Goal: Task Accomplishment & Management: Manage account settings

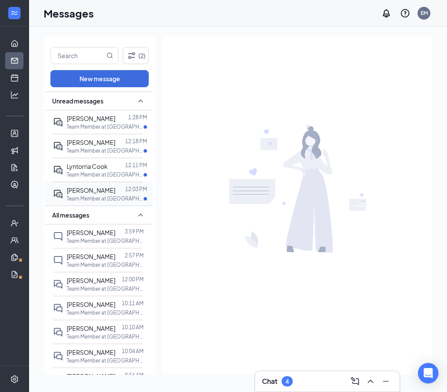
click at [105, 195] on div "[PERSON_NAME]" at bounding box center [91, 190] width 49 height 9
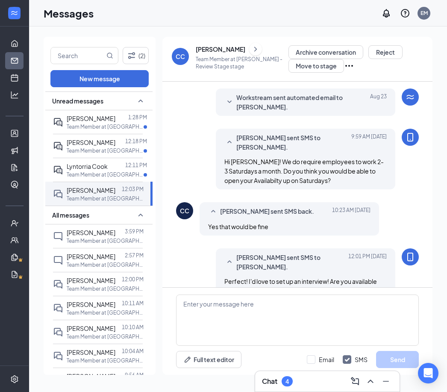
scroll to position [210, 0]
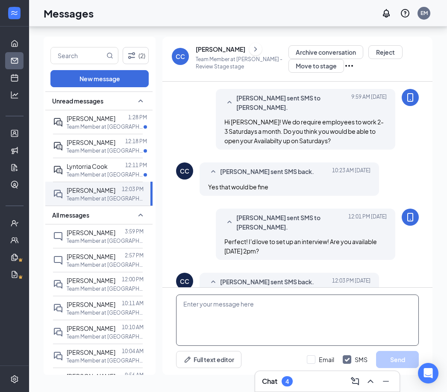
click at [276, 310] on textarea at bounding box center [297, 320] width 243 height 51
type textarea "Perfect! We will meet at the SW Railroad location!"
click at [398, 359] on button "Send" at bounding box center [397, 359] width 43 height 17
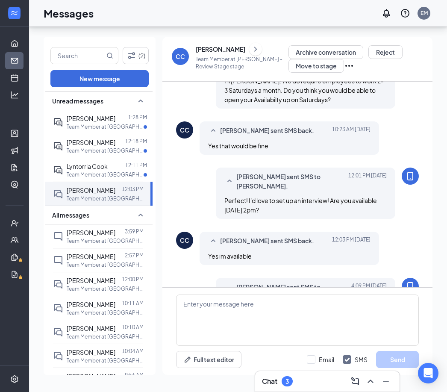
scroll to position [265, 0]
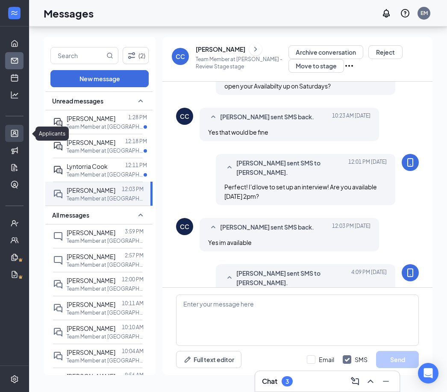
click at [22, 125] on link "Applicants" at bounding box center [26, 133] width 9 height 17
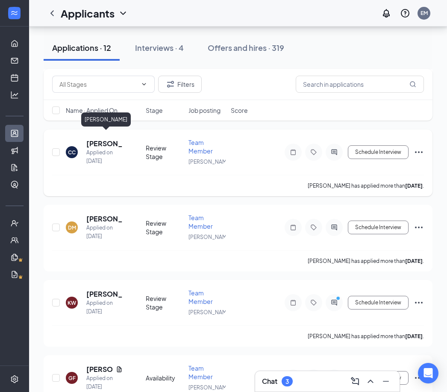
click at [100, 139] on h5 "[PERSON_NAME]" at bounding box center [104, 143] width 36 height 9
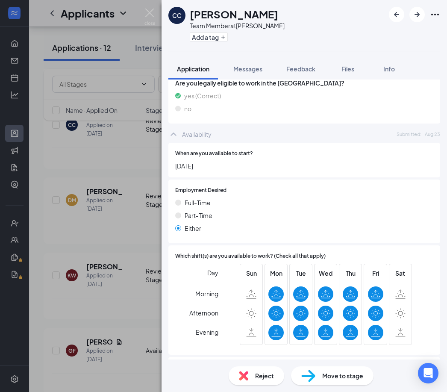
scroll to position [27, 0]
click at [309, 379] on img at bounding box center [308, 376] width 14 height 12
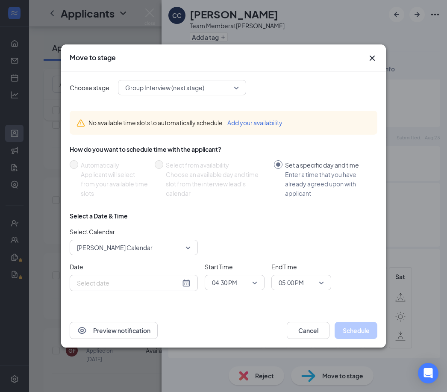
type input "[DATE]"
click at [372, 151] on div "How do you want to schedule time with the applicant?" at bounding box center [224, 149] width 308 height 9
click at [374, 62] on icon "Cross" at bounding box center [372, 58] width 10 height 10
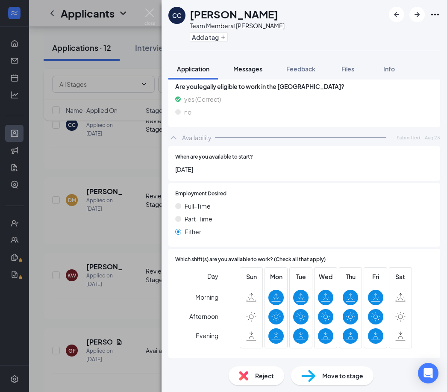
click at [251, 65] on span "Messages" at bounding box center [247, 69] width 29 height 8
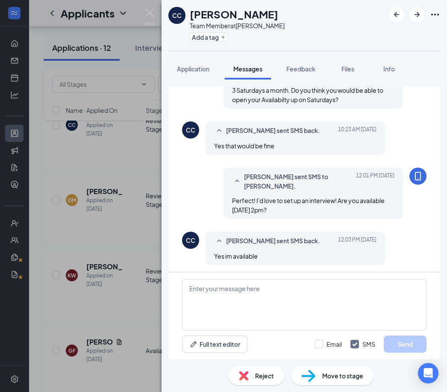
scroll to position [245, 0]
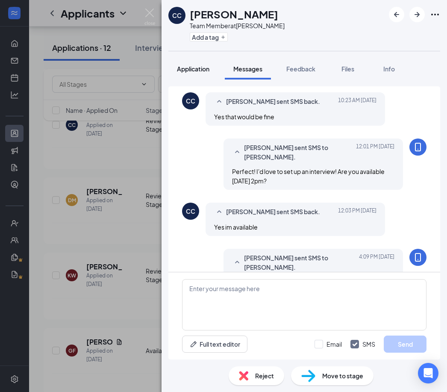
click at [203, 65] on span "Application" at bounding box center [193, 69] width 32 height 8
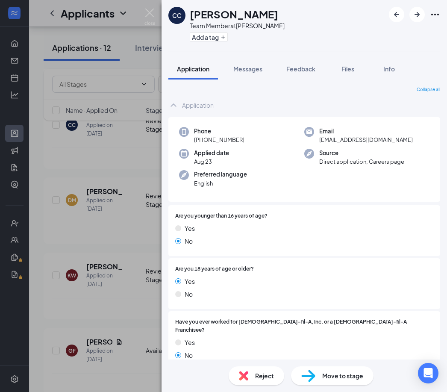
click at [321, 375] on div "Move to stage" at bounding box center [332, 375] width 83 height 19
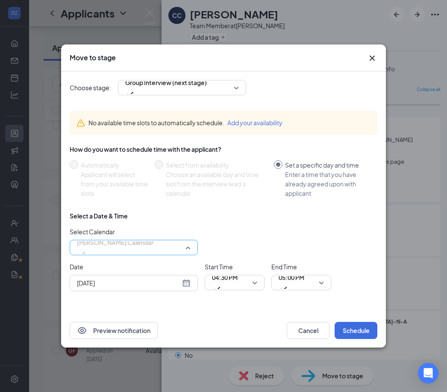
click at [154, 247] on span "[PERSON_NAME] Calendar" at bounding box center [115, 247] width 77 height 23
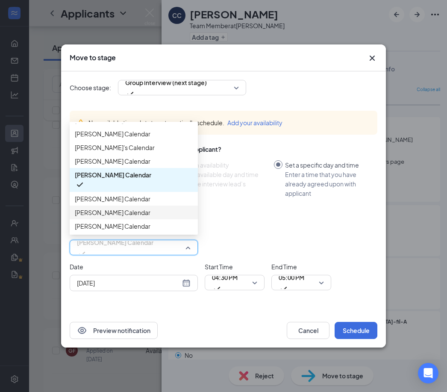
scroll to position [68, 0]
click at [117, 208] on span "[PERSON_NAME] Calendar" at bounding box center [113, 212] width 76 height 9
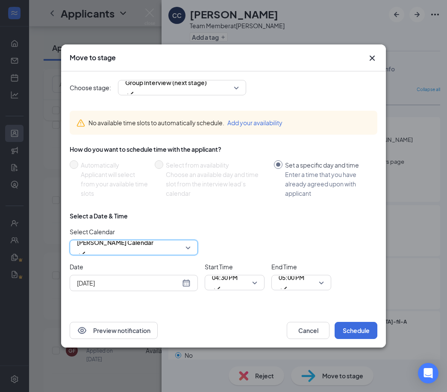
click at [169, 282] on input "[DATE]" at bounding box center [128, 282] width 103 height 9
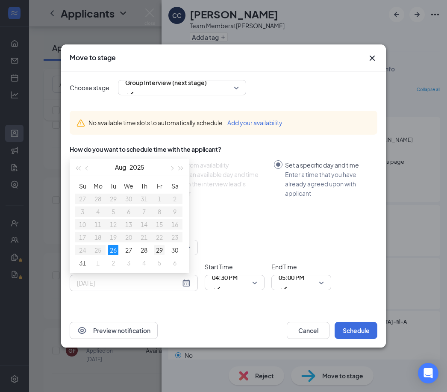
click at [162, 249] on div "29" at bounding box center [159, 250] width 10 height 10
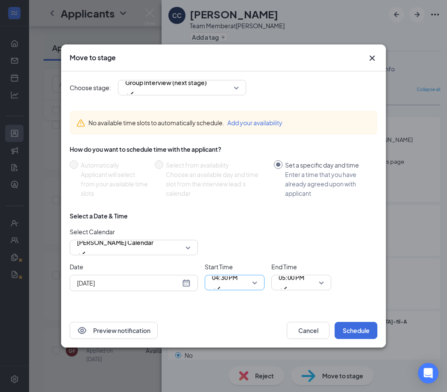
click at [233, 284] on span "04:30 PM" at bounding box center [225, 277] width 26 height 13
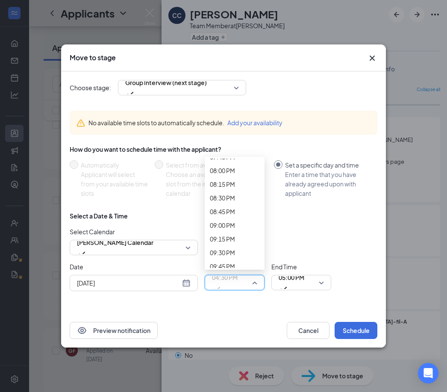
scroll to position [1101, 0]
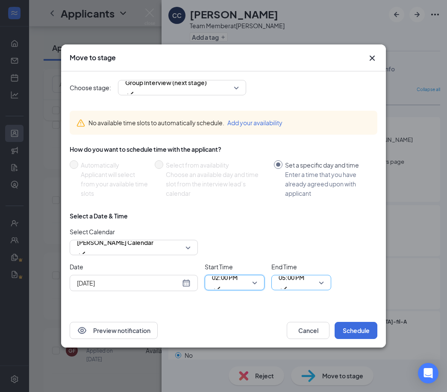
click at [304, 284] on span "05:00 PM" at bounding box center [292, 282] width 26 height 23
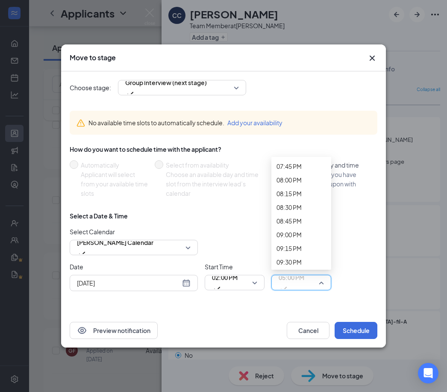
scroll to position [1089, 0]
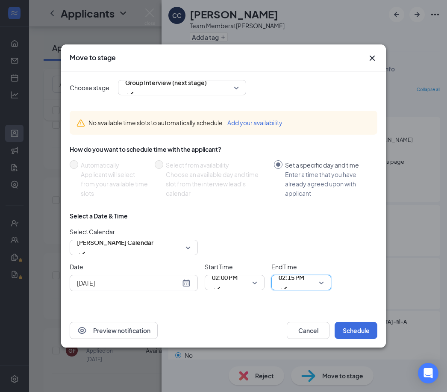
click at [133, 281] on input "[DATE]" at bounding box center [128, 282] width 103 height 9
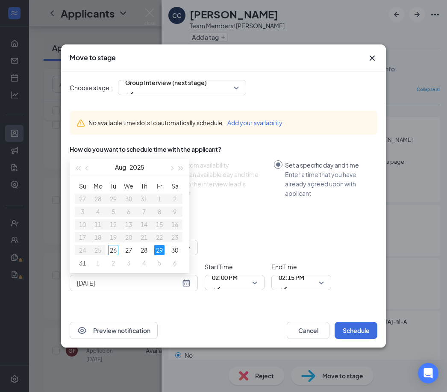
type input "[DATE]"
click at [204, 243] on div "Select Calendar [PERSON_NAME] Calendar 116898 116901 177154 [PERSON_NAME] Calen…" at bounding box center [224, 241] width 308 height 28
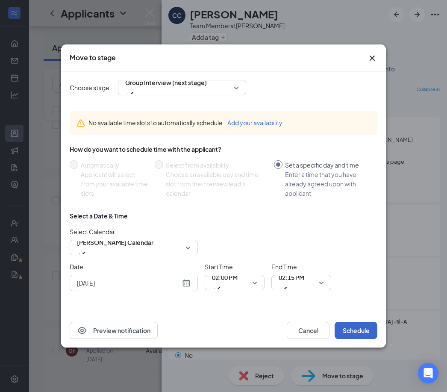
click at [356, 334] on button "Schedule" at bounding box center [356, 330] width 43 height 17
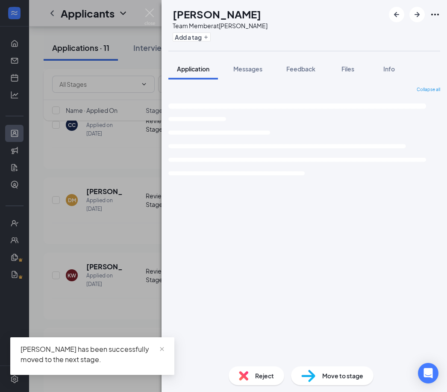
scroll to position [640, 0]
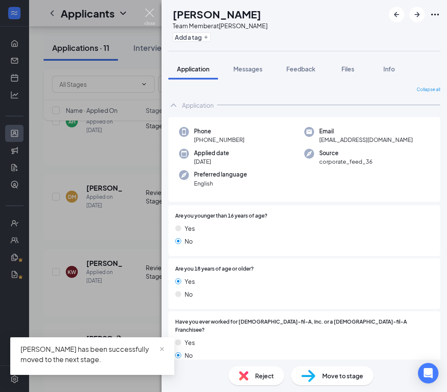
click at [148, 14] on img at bounding box center [150, 17] width 11 height 17
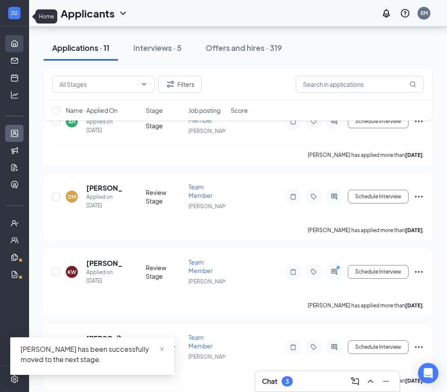
click at [22, 35] on link "Home" at bounding box center [26, 43] width 9 height 17
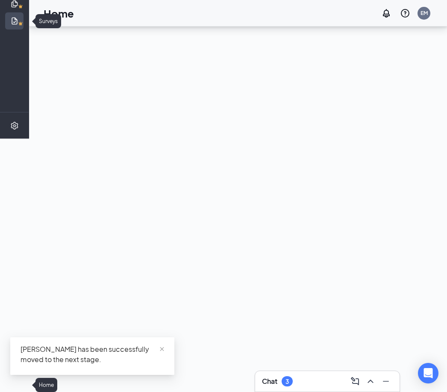
scroll to position [45, 0]
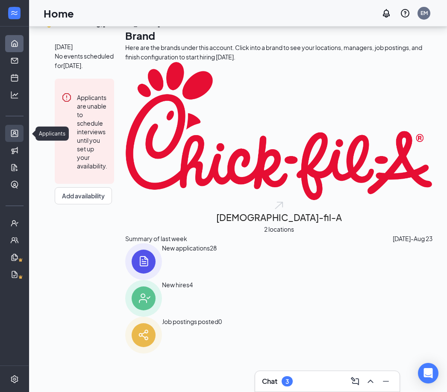
click at [22, 125] on link "Applicants" at bounding box center [26, 133] width 9 height 17
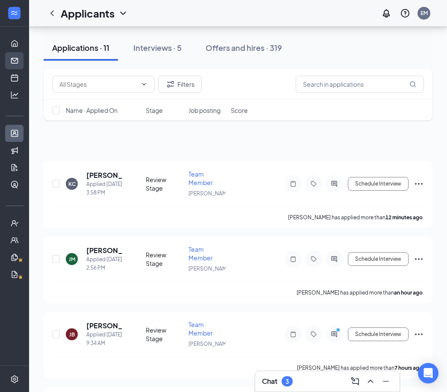
click at [22, 57] on link "Messages" at bounding box center [26, 60] width 9 height 17
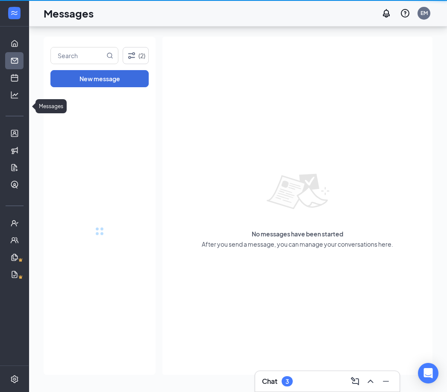
scroll to position [27, 0]
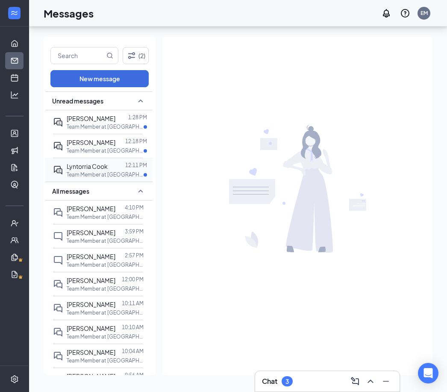
click at [97, 162] on span "Lyntorria Cook" at bounding box center [87, 166] width 41 height 8
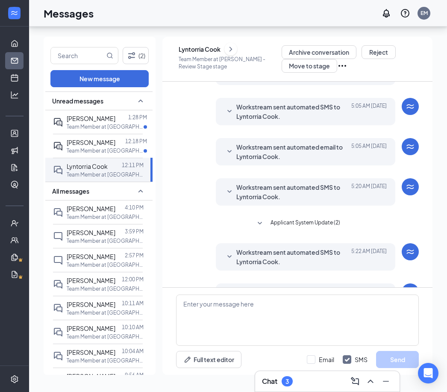
scroll to position [171, 0]
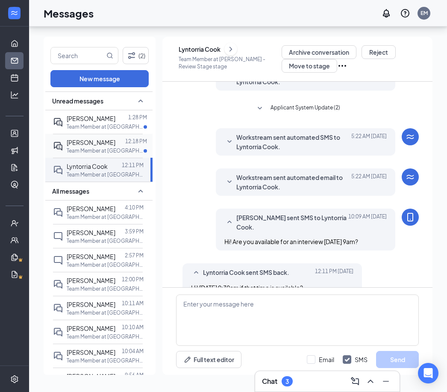
click at [118, 136] on div "[PERSON_NAME] 12:18 PM Team Member at [GEOGRAPHIC_DATA]" at bounding box center [98, 146] width 90 height 24
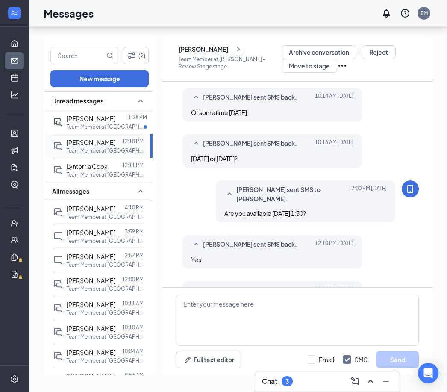
scroll to position [283, 0]
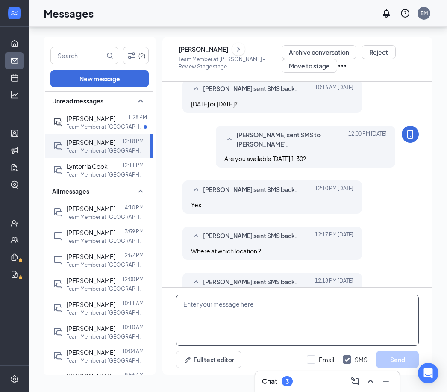
click at [232, 298] on textarea at bounding box center [297, 320] width 243 height 51
type textarea "The Railroad location."
click at [409, 363] on button "Send" at bounding box center [397, 359] width 43 height 17
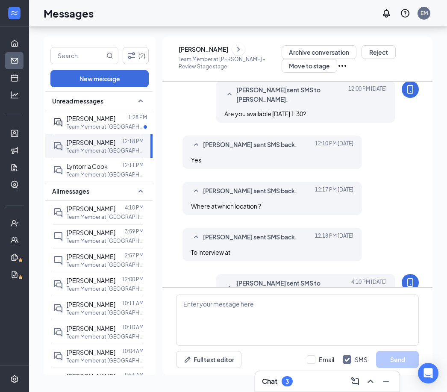
scroll to position [337, 0]
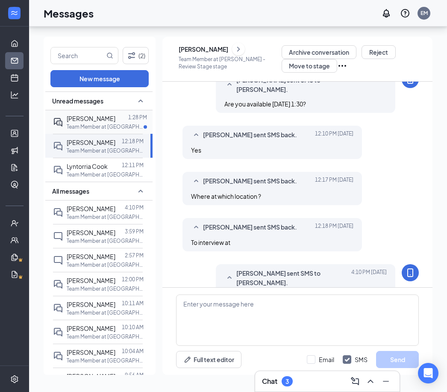
click at [98, 123] on p "Team Member at [GEOGRAPHIC_DATA]" at bounding box center [105, 126] width 77 height 7
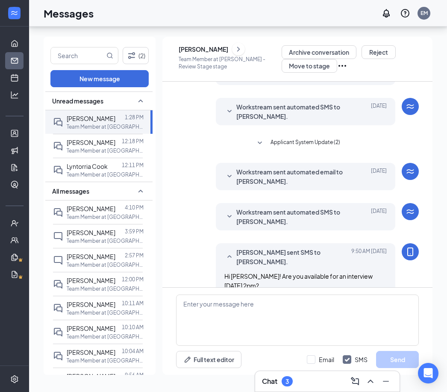
scroll to position [156, 0]
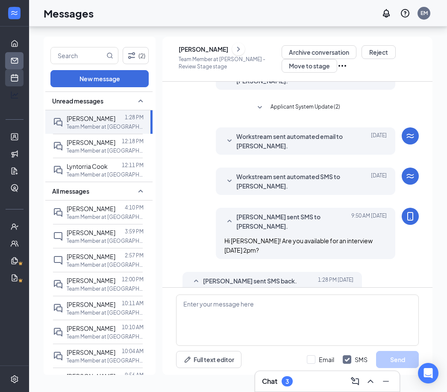
click at [22, 69] on link "Scheduling" at bounding box center [26, 77] width 9 height 17
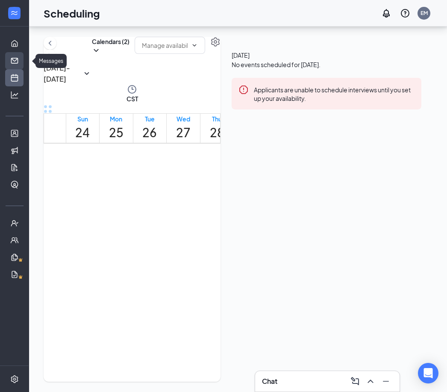
click at [22, 52] on link "Messages" at bounding box center [26, 60] width 9 height 17
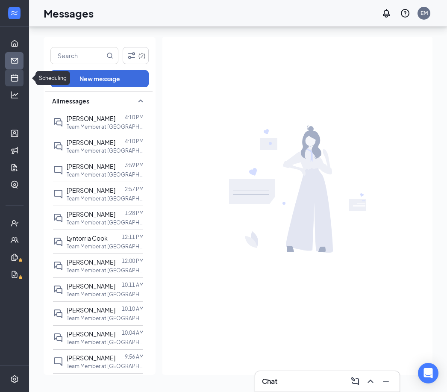
click at [22, 69] on link "Scheduling" at bounding box center [26, 77] width 9 height 17
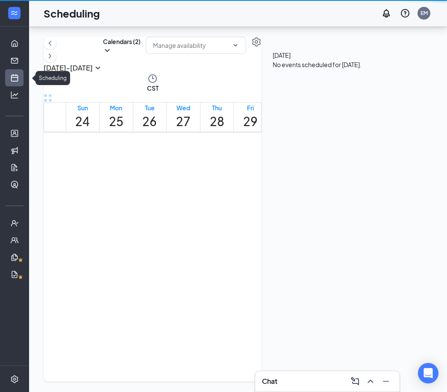
scroll to position [420, 0]
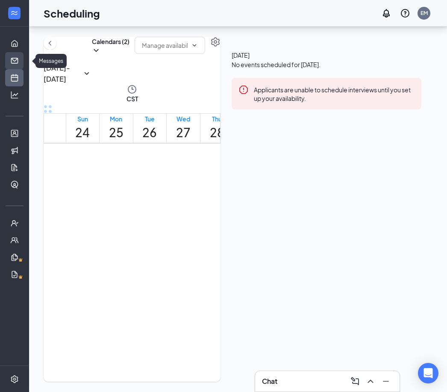
click at [22, 52] on link "Messages" at bounding box center [26, 60] width 9 height 17
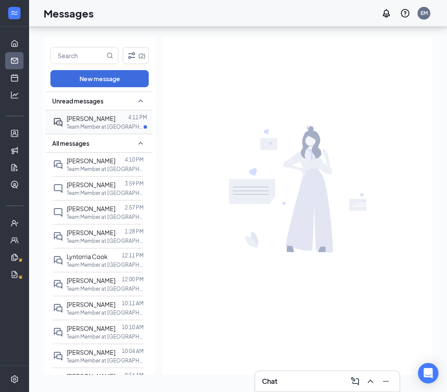
click at [86, 123] on p "Team Member at [GEOGRAPHIC_DATA]" at bounding box center [105, 126] width 77 height 7
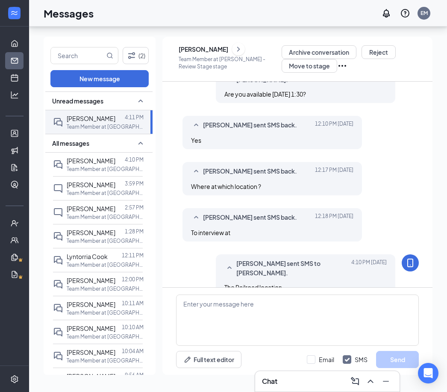
scroll to position [273, 0]
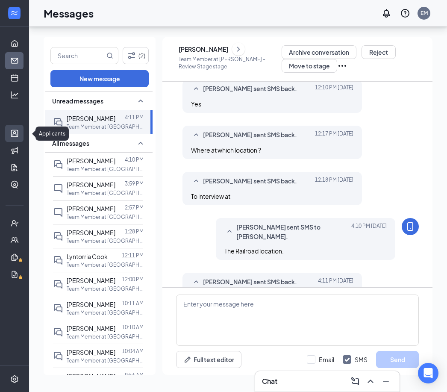
click at [22, 125] on link "Applicants" at bounding box center [26, 133] width 9 height 17
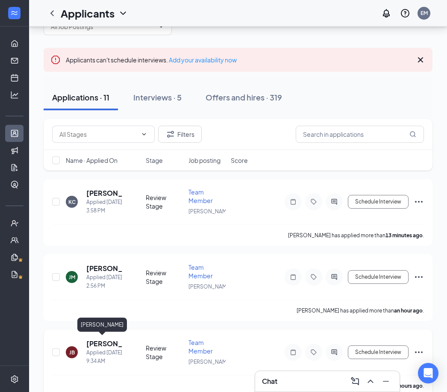
click at [108, 341] on h5 "[PERSON_NAME]" at bounding box center [104, 343] width 36 height 9
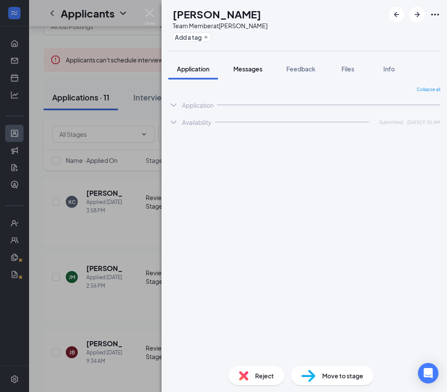
click at [245, 64] on button "Messages" at bounding box center [248, 68] width 46 height 21
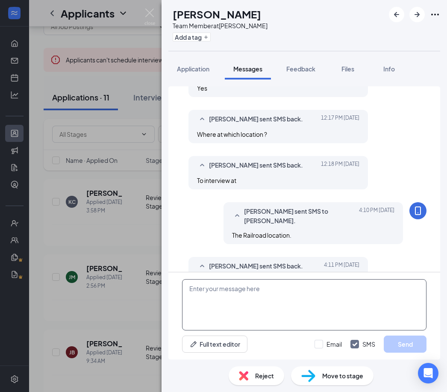
scroll to position [293, 0]
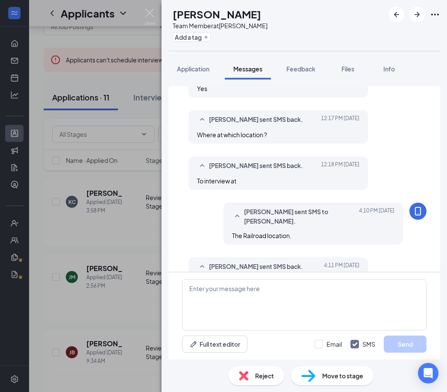
click at [311, 384] on div "Move to stage" at bounding box center [332, 375] width 83 height 19
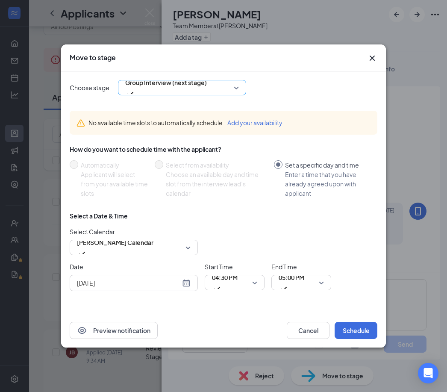
click at [230, 80] on input "search" at bounding box center [179, 87] width 112 height 15
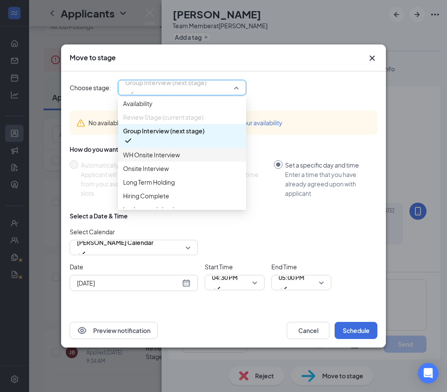
scroll to position [23, 0]
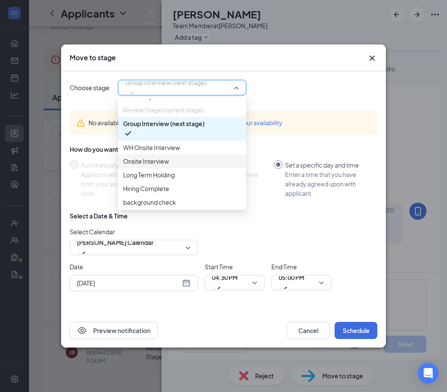
click at [168, 166] on span "Onsite Interview" at bounding box center [146, 161] width 46 height 9
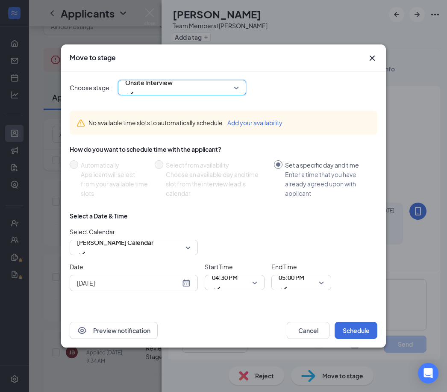
click at [159, 277] on div "[DATE]" at bounding box center [134, 283] width 128 height 16
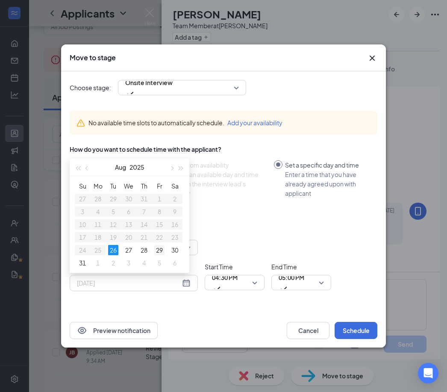
type input "[DATE]"
click at [158, 251] on div "29" at bounding box center [159, 250] width 10 height 10
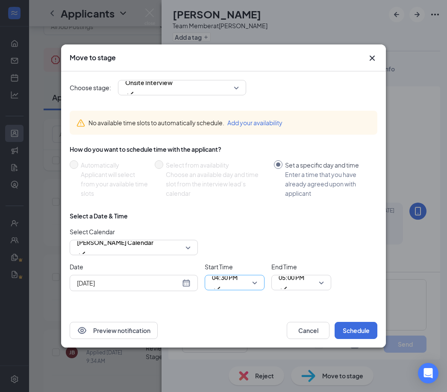
click at [225, 278] on span "04:30 PM" at bounding box center [225, 277] width 26 height 13
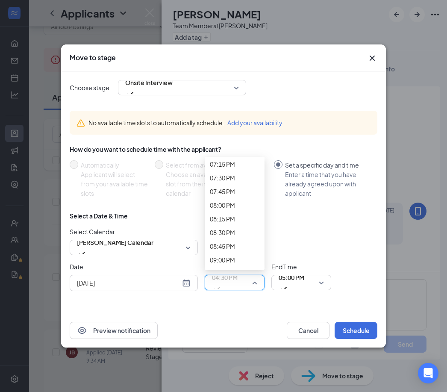
scroll to position [1048, 0]
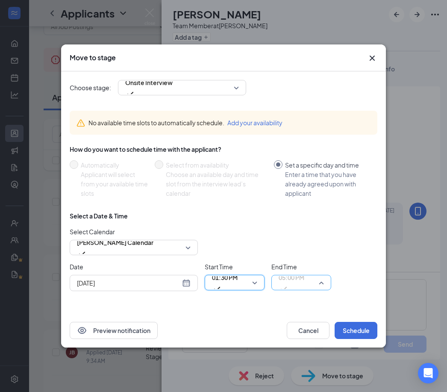
click at [304, 282] on span "05:00 PM" at bounding box center [292, 282] width 26 height 23
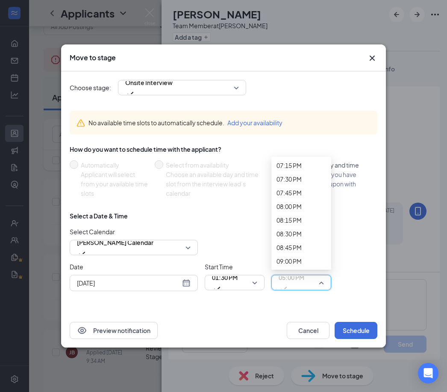
scroll to position [1064, 0]
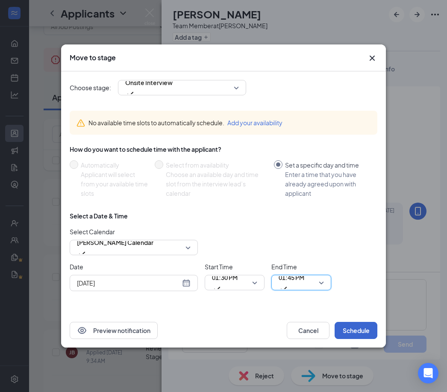
click at [360, 334] on button "Schedule" at bounding box center [356, 330] width 43 height 17
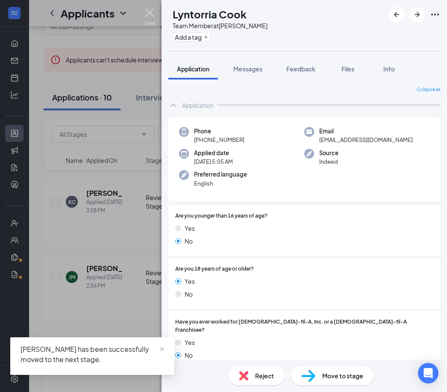
click at [148, 21] on img at bounding box center [150, 17] width 11 height 17
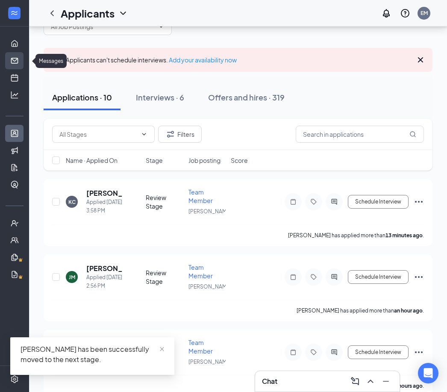
click at [22, 61] on link "Messages" at bounding box center [26, 60] width 9 height 17
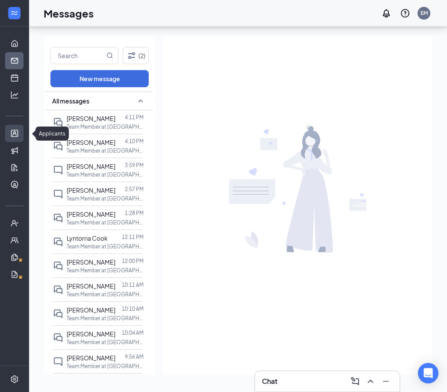
click at [22, 125] on link "Applicants" at bounding box center [26, 133] width 9 height 17
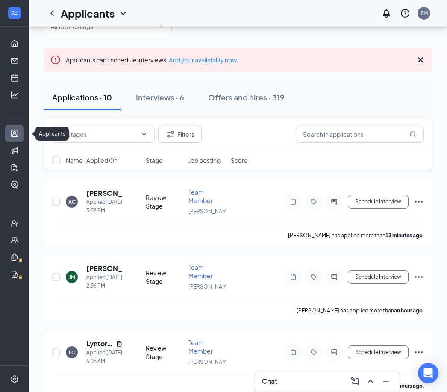
click at [22, 136] on link "Applicants" at bounding box center [26, 133] width 9 height 17
click at [156, 107] on button "Interviews · 6" at bounding box center [159, 98] width 65 height 26
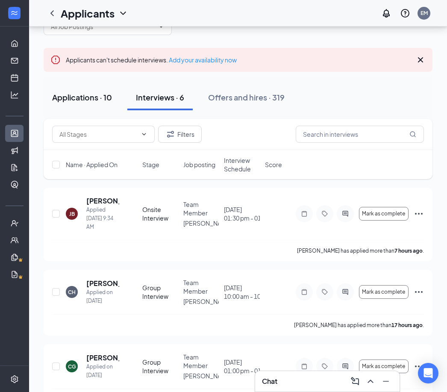
click at [97, 103] on button "Applications · 10" at bounding box center [82, 98] width 77 height 26
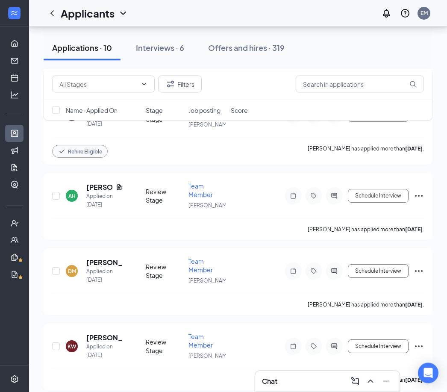
scroll to position [538, 0]
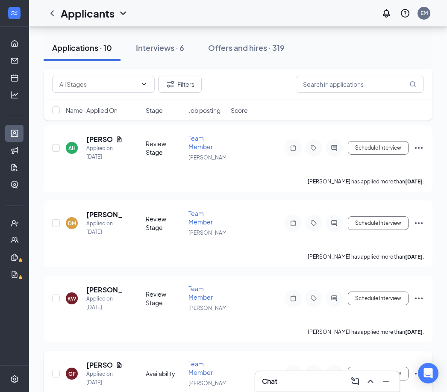
click at [102, 352] on div "GF [PERSON_NAME] Applied on [DATE] Availability Team Member [PERSON_NAME] Sched…" at bounding box center [238, 384] width 389 height 67
click at [103, 360] on h5 "[PERSON_NAME]" at bounding box center [99, 364] width 26 height 9
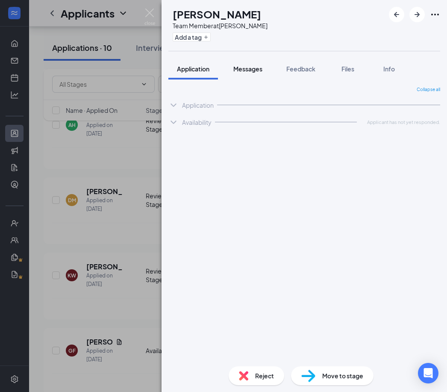
click at [246, 68] on span "Messages" at bounding box center [247, 69] width 29 height 8
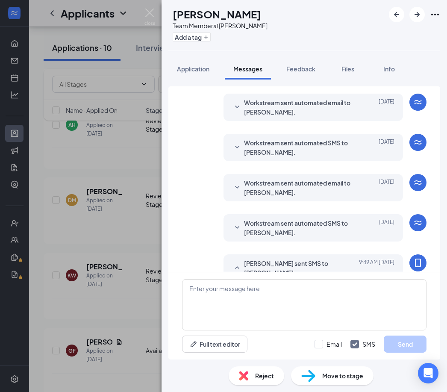
scroll to position [117, 0]
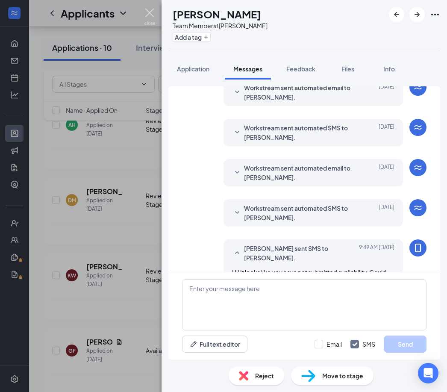
click at [151, 12] on img at bounding box center [150, 17] width 11 height 17
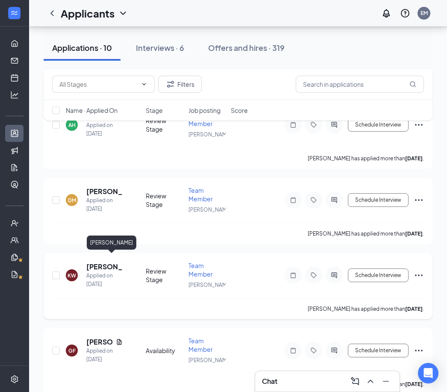
click at [99, 262] on h5 "[PERSON_NAME]" at bounding box center [104, 266] width 36 height 9
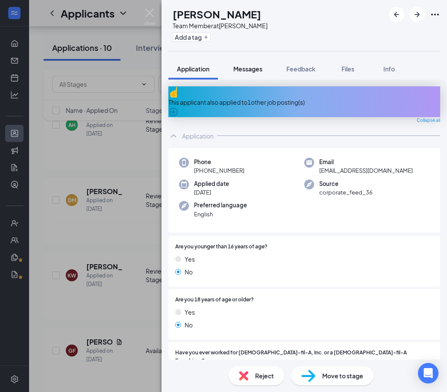
click at [257, 70] on span "Messages" at bounding box center [247, 69] width 29 height 8
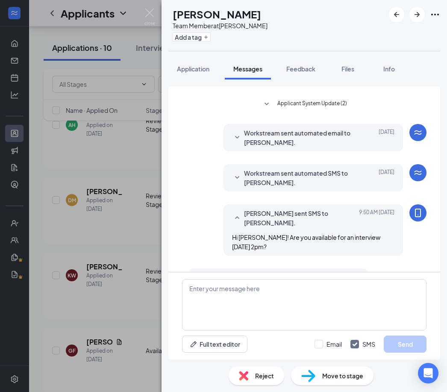
scroll to position [27, 0]
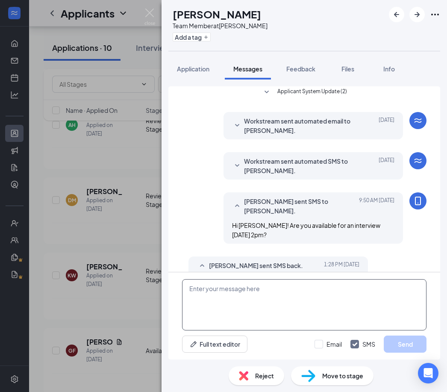
click at [252, 302] on textarea at bounding box center [304, 304] width 245 height 51
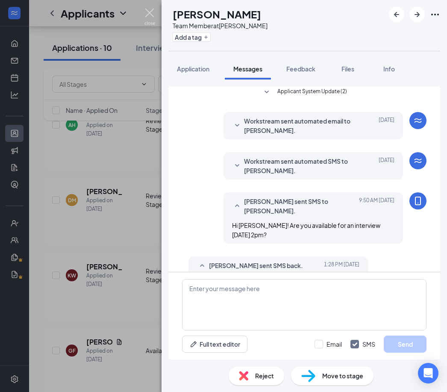
click at [148, 14] on img at bounding box center [150, 17] width 11 height 17
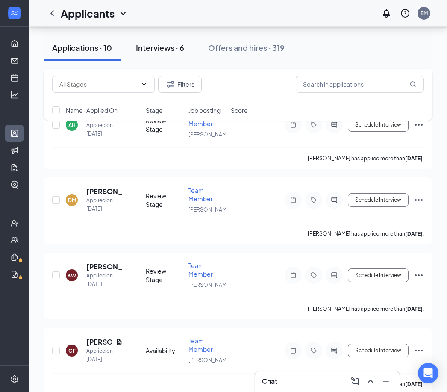
click at [162, 35] on button "Interviews · 6" at bounding box center [159, 48] width 65 height 26
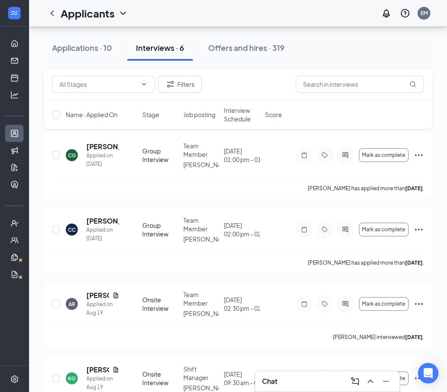
scroll to position [247, 0]
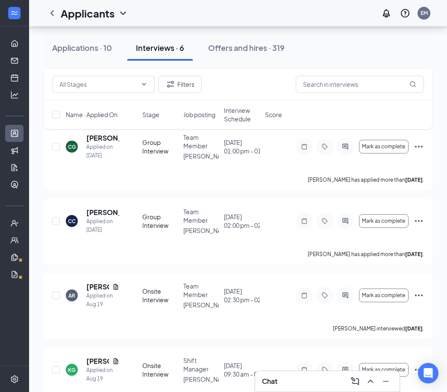
drag, startPoint x: 108, startPoint y: 53, endPoint x: 108, endPoint y: 37, distance: 15.8
click at [108, 53] on div "Applications · 10" at bounding box center [82, 47] width 60 height 11
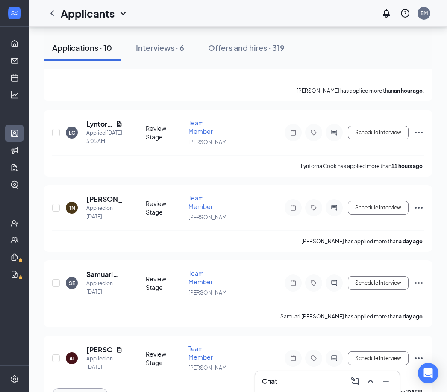
scroll to position [0, 0]
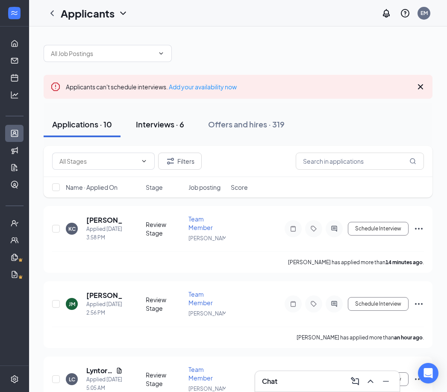
click at [177, 134] on button "Interviews · 6" at bounding box center [159, 125] width 65 height 26
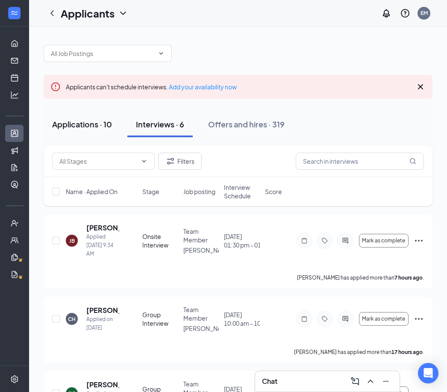
click at [77, 126] on div "Applications · 10" at bounding box center [82, 124] width 60 height 11
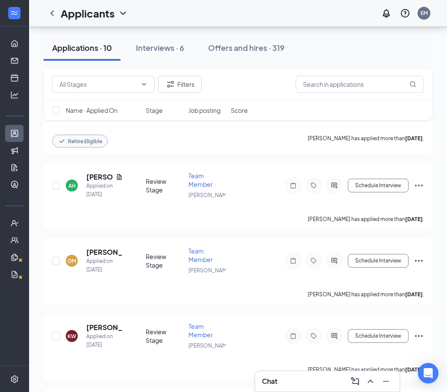
scroll to position [538, 0]
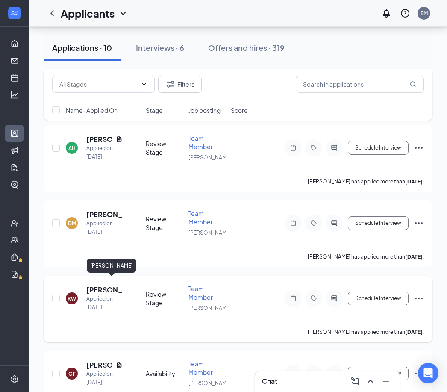
click at [93, 285] on h5 "[PERSON_NAME]" at bounding box center [104, 289] width 36 height 9
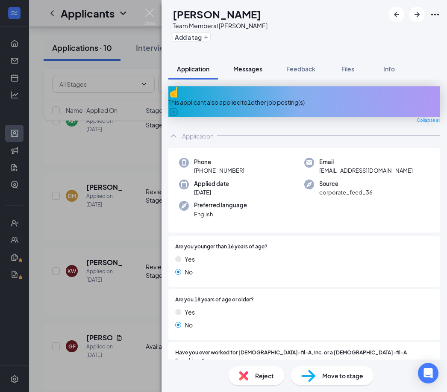
click at [251, 72] on span "Messages" at bounding box center [247, 69] width 29 height 8
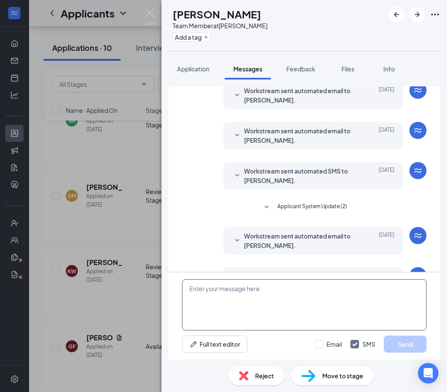
scroll to position [176, 0]
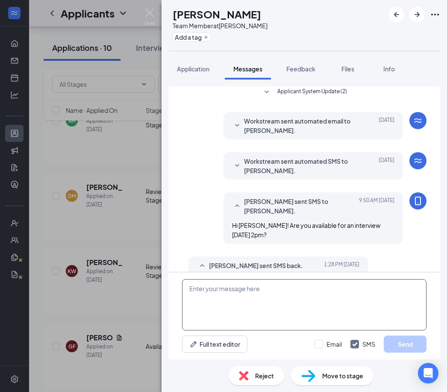
click at [299, 301] on textarea at bounding box center [304, 304] width 245 height 51
type textarea "Would [DATE] at 3pm work better for you?"
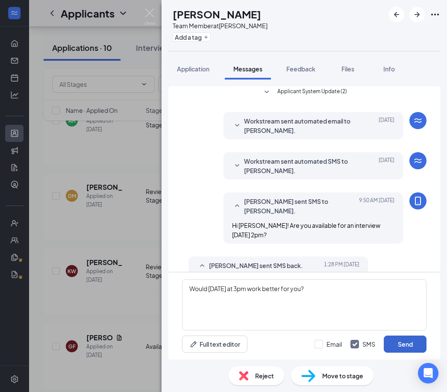
click at [388, 342] on button "Send" at bounding box center [405, 344] width 43 height 17
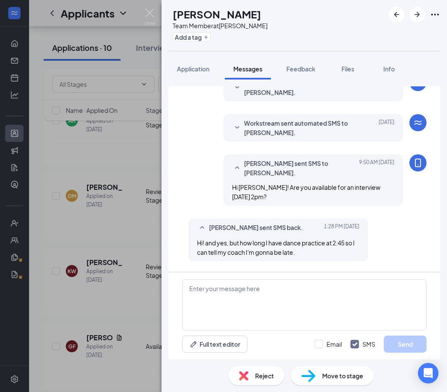
scroll to position [222, 0]
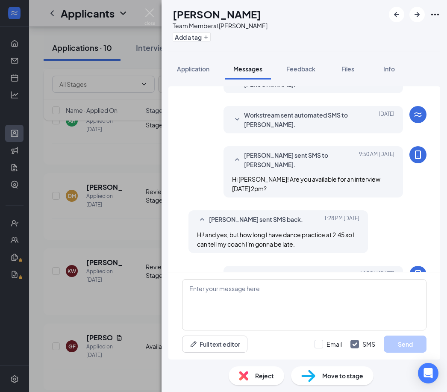
click at [146, 3] on div "KW [PERSON_NAME] Team Member at [PERSON_NAME] Add a tag Application Messages Fe…" at bounding box center [223, 196] width 447 height 392
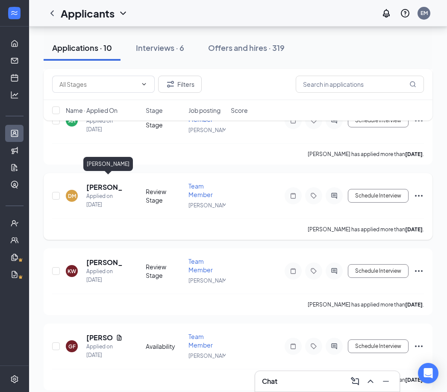
click at [97, 183] on h5 "[PERSON_NAME]" at bounding box center [104, 187] width 36 height 9
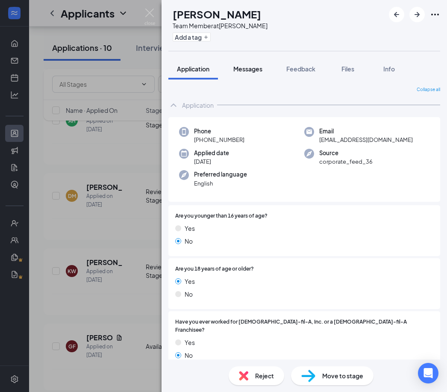
click at [251, 71] on span "Messages" at bounding box center [247, 69] width 29 height 8
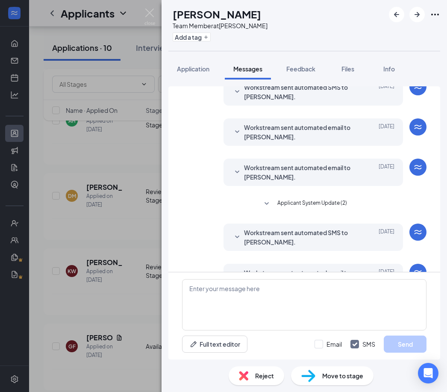
scroll to position [27, 0]
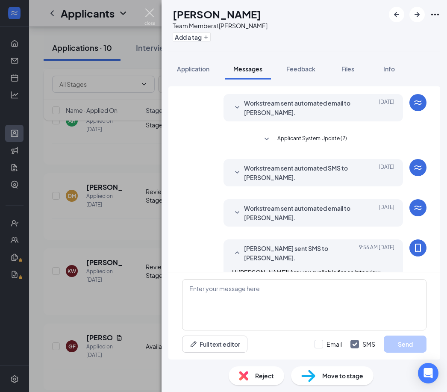
click at [149, 12] on img at bounding box center [150, 17] width 11 height 17
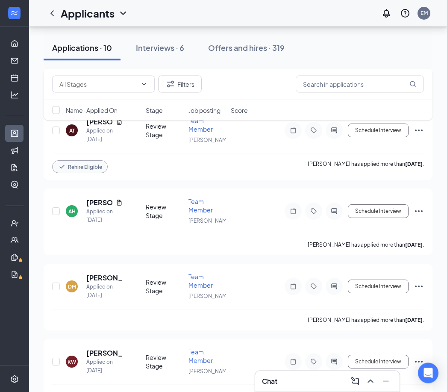
scroll to position [472, 0]
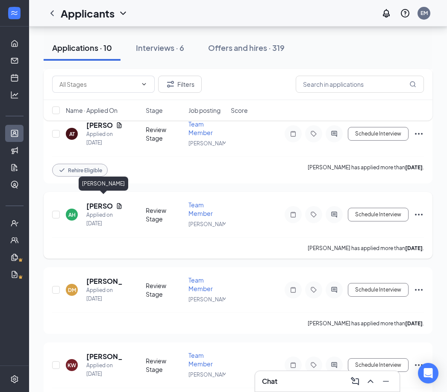
click at [103, 201] on h5 "[PERSON_NAME]" at bounding box center [99, 205] width 26 height 9
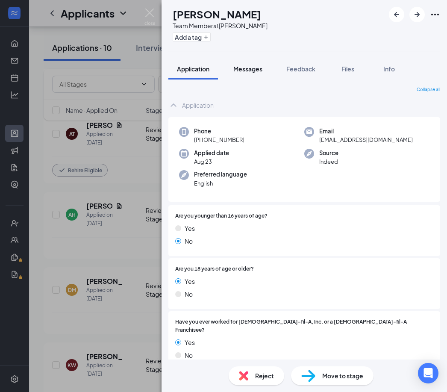
click at [254, 72] on span "Messages" at bounding box center [247, 69] width 29 height 8
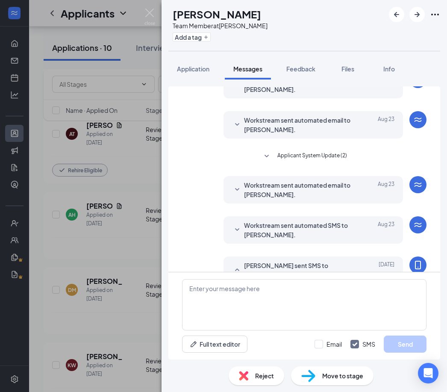
scroll to position [27, 0]
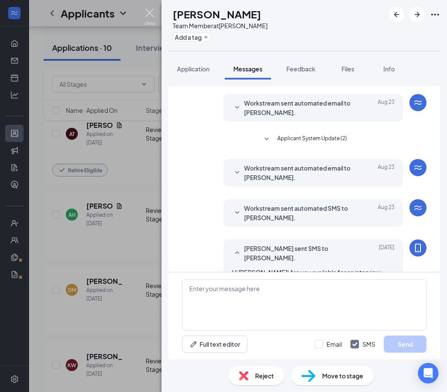
click at [147, 17] on img at bounding box center [150, 17] width 11 height 17
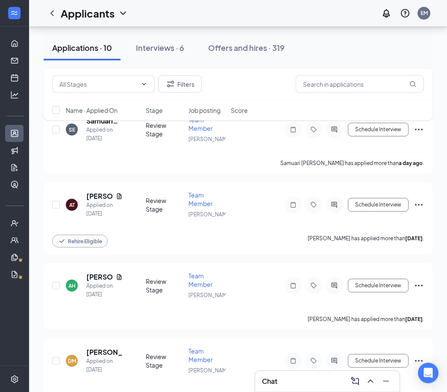
scroll to position [397, 0]
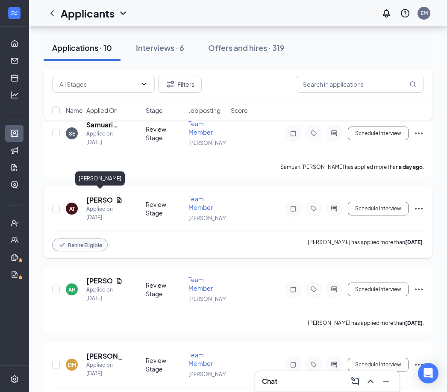
click at [103, 197] on h5 "[PERSON_NAME]" at bounding box center [99, 199] width 26 height 9
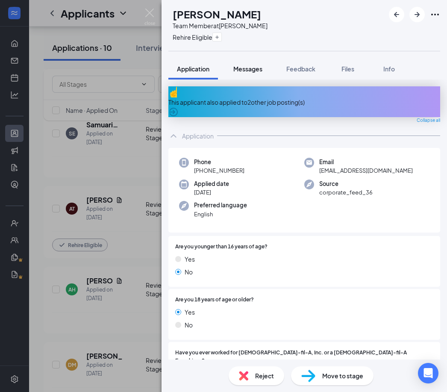
click at [254, 67] on span "Messages" at bounding box center [247, 69] width 29 height 8
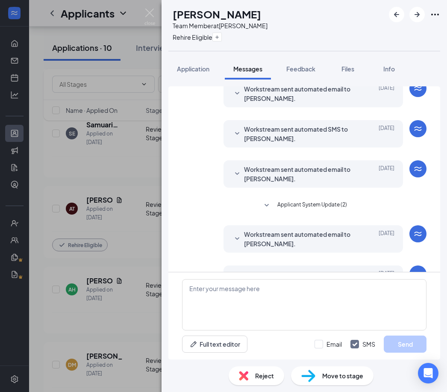
scroll to position [27, 0]
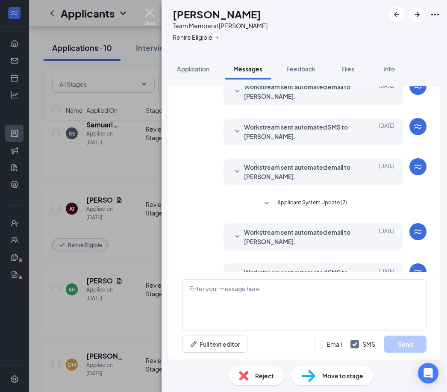
click at [148, 17] on img at bounding box center [150, 17] width 11 height 17
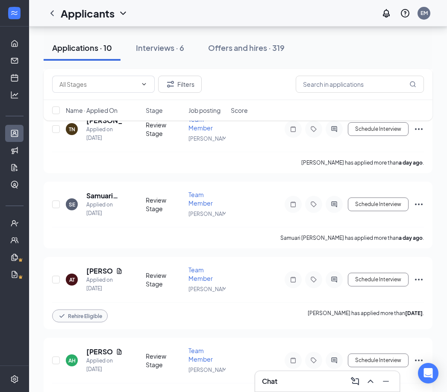
scroll to position [322, 0]
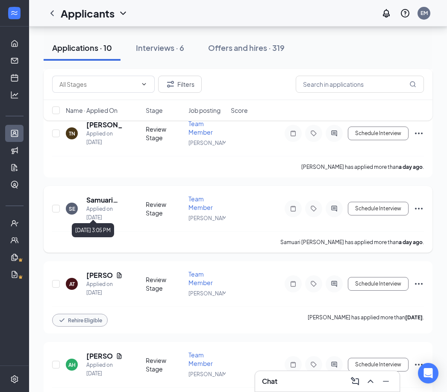
click at [109, 198] on h5 "Samuari [PERSON_NAME]" at bounding box center [104, 199] width 36 height 9
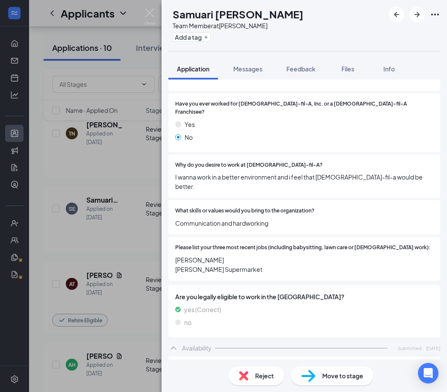
scroll to position [224, 0]
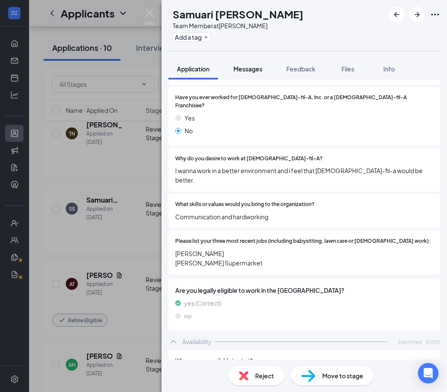
click at [251, 64] on button "Messages" at bounding box center [248, 68] width 46 height 21
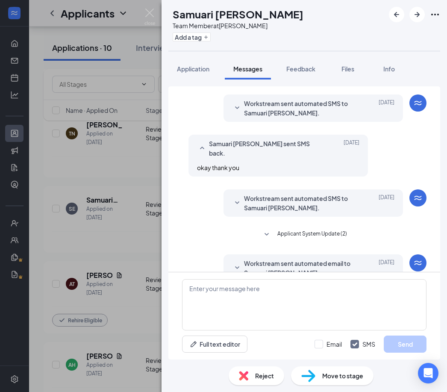
scroll to position [151, 0]
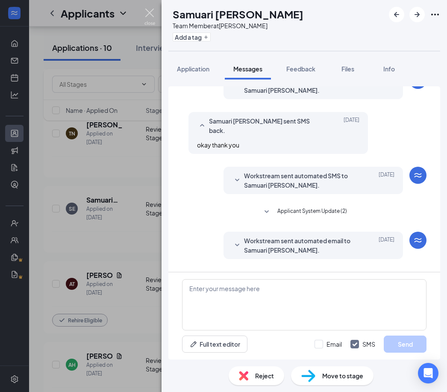
click at [151, 18] on img at bounding box center [150, 17] width 11 height 17
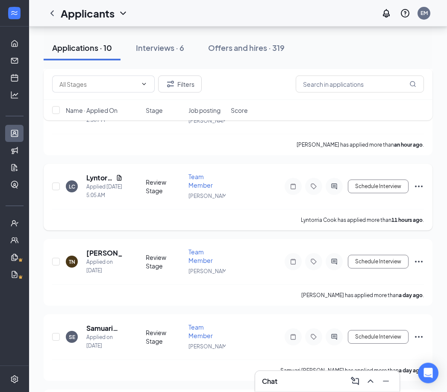
scroll to position [193, 0]
click at [115, 248] on h5 "[PERSON_NAME]" at bounding box center [104, 252] width 36 height 9
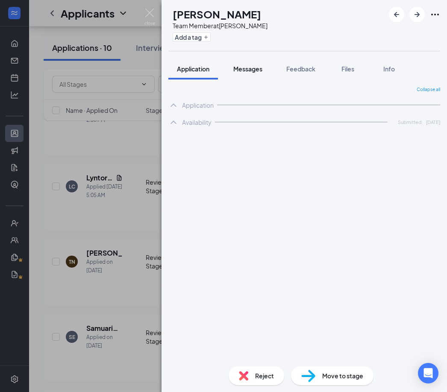
click at [248, 66] on span "Messages" at bounding box center [247, 69] width 29 height 8
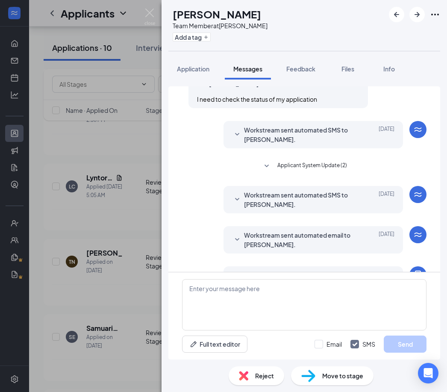
scroll to position [191, 0]
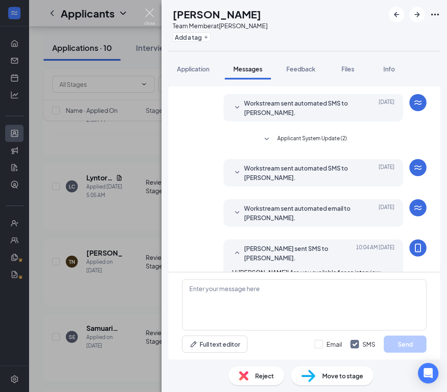
click at [151, 12] on img at bounding box center [150, 17] width 11 height 17
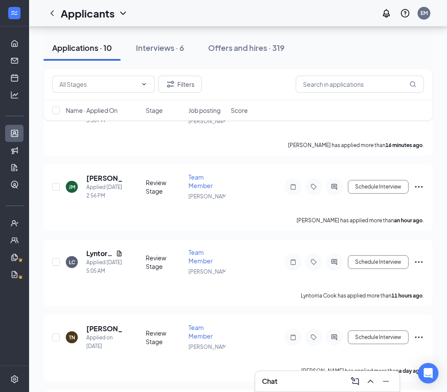
scroll to position [116, 0]
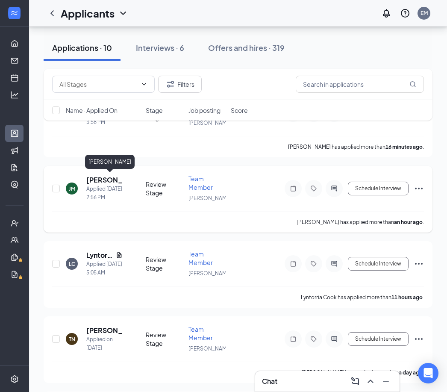
click at [106, 179] on h5 "[PERSON_NAME]" at bounding box center [104, 179] width 36 height 9
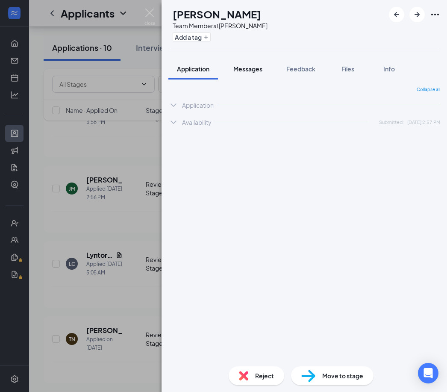
click at [254, 69] on span "Messages" at bounding box center [247, 69] width 29 height 8
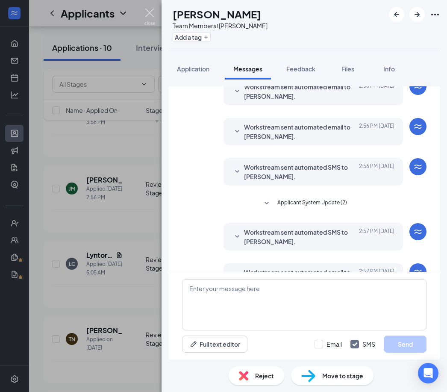
click at [151, 16] on img at bounding box center [150, 17] width 11 height 17
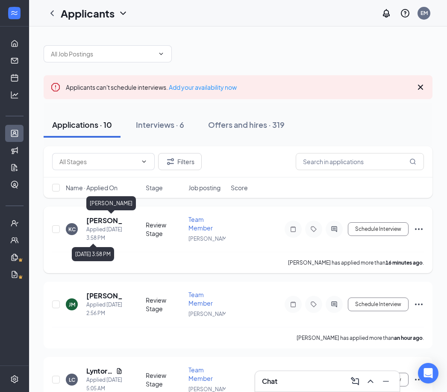
click at [104, 223] on h5 "[PERSON_NAME]" at bounding box center [104, 220] width 36 height 9
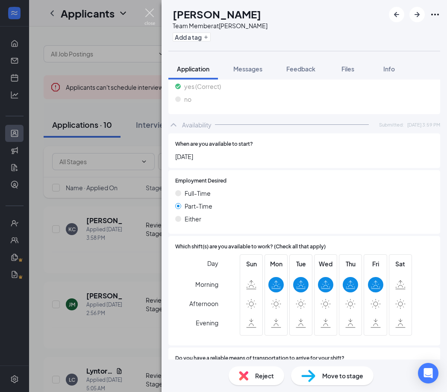
click at [148, 14] on img at bounding box center [150, 17] width 11 height 17
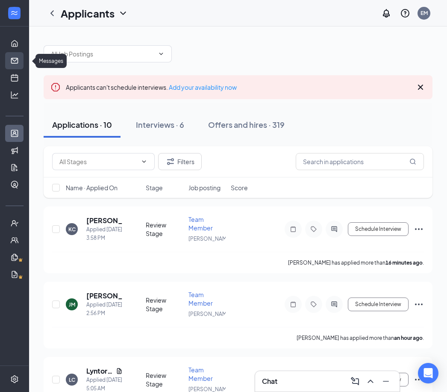
click at [22, 55] on link "Messages" at bounding box center [26, 60] width 9 height 17
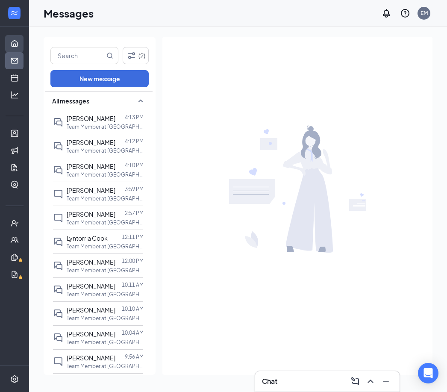
click at [22, 46] on link "Home" at bounding box center [26, 43] width 9 height 17
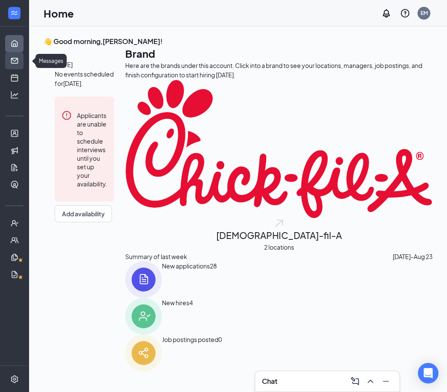
click at [22, 65] on link "Messages" at bounding box center [26, 60] width 9 height 17
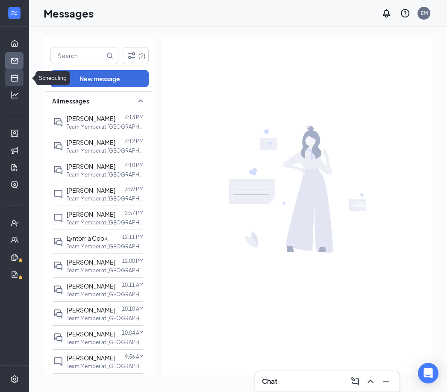
click at [22, 76] on link "Scheduling" at bounding box center [26, 77] width 9 height 17
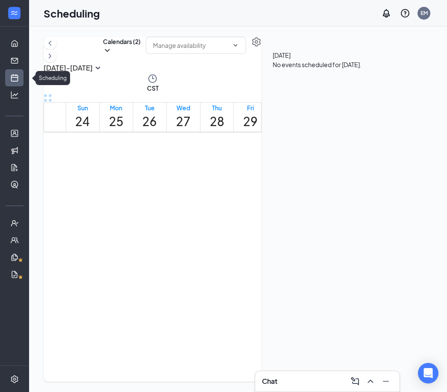
scroll to position [420, 0]
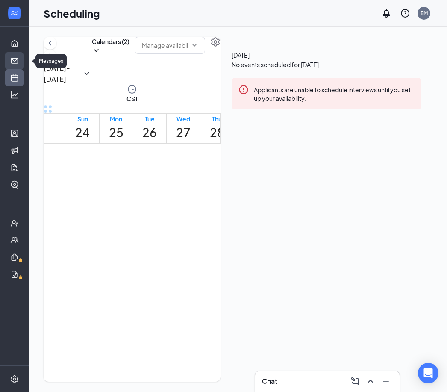
click at [22, 65] on link "Messages" at bounding box center [26, 60] width 9 height 17
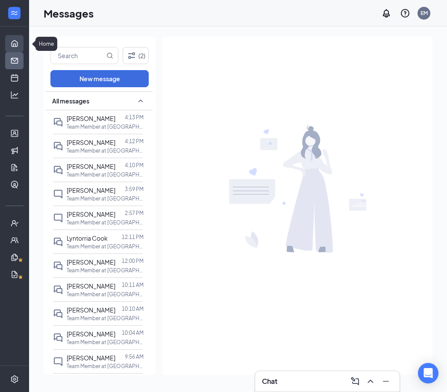
click at [22, 43] on link "Home" at bounding box center [26, 43] width 9 height 17
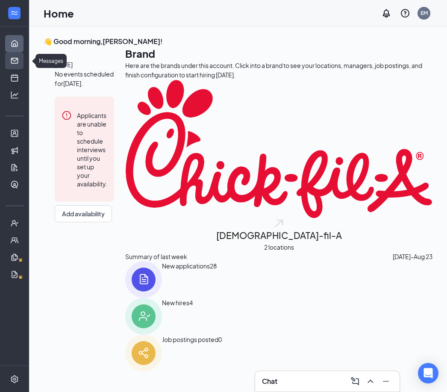
click at [22, 55] on link "Messages" at bounding box center [26, 60] width 9 height 17
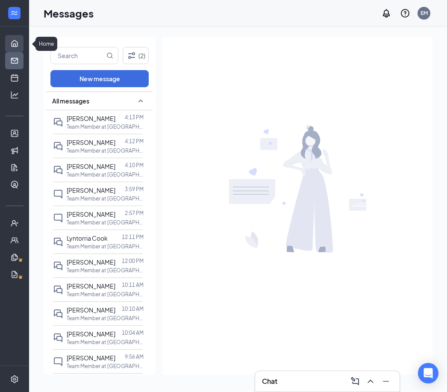
click at [22, 43] on link "Home" at bounding box center [26, 43] width 9 height 17
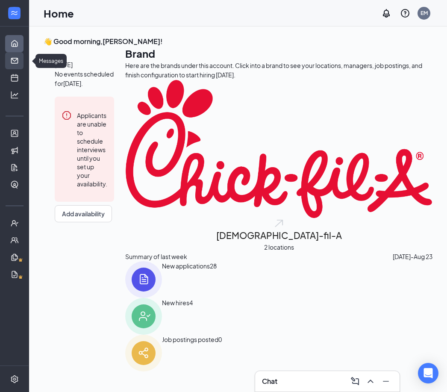
click at [22, 61] on link "Messages" at bounding box center [26, 60] width 9 height 17
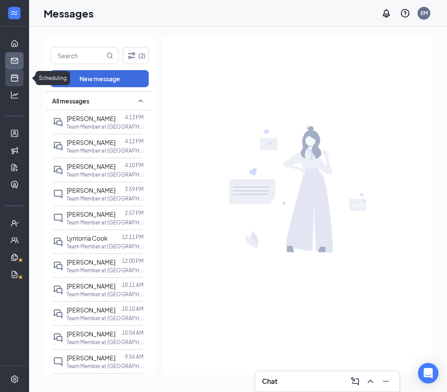
click at [22, 82] on link "Scheduling" at bounding box center [26, 77] width 9 height 17
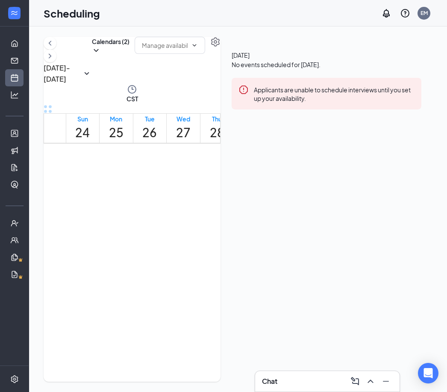
scroll to position [27, 0]
